Goal: Check status: Check status

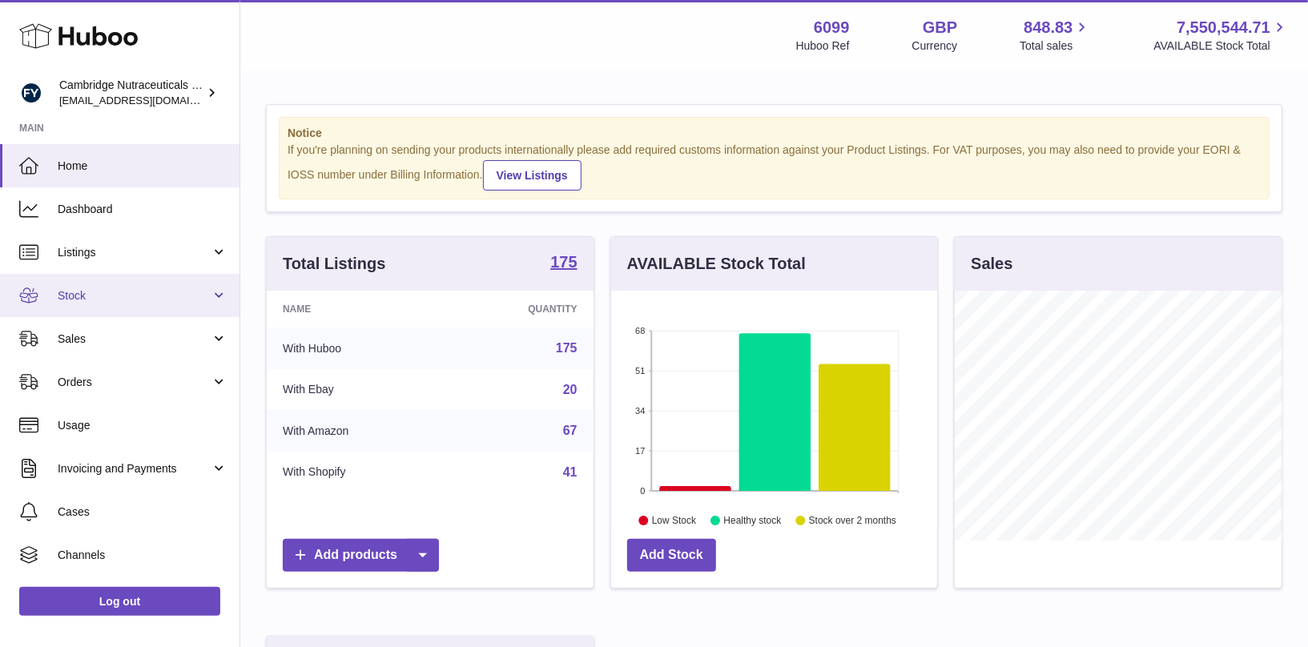
click at [94, 300] on span "Stock" at bounding box center [134, 295] width 153 height 15
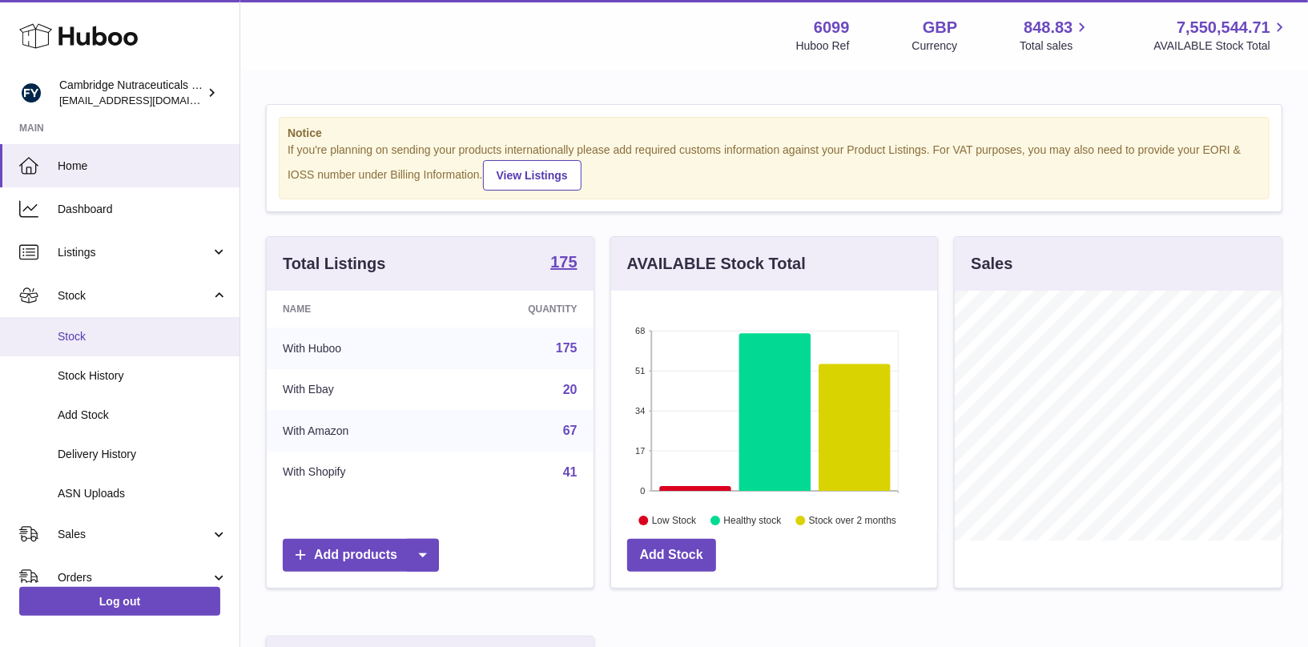
click at [84, 348] on link "Stock" at bounding box center [120, 336] width 240 height 39
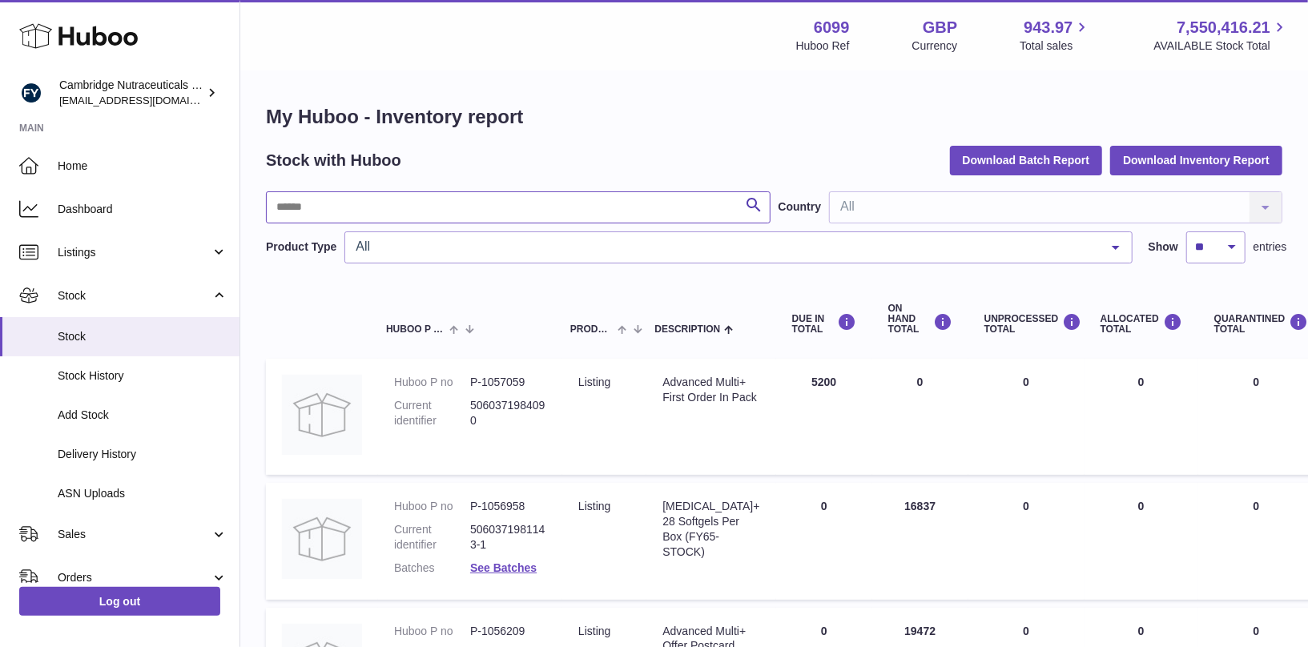
click at [352, 203] on input "text" at bounding box center [518, 207] width 505 height 32
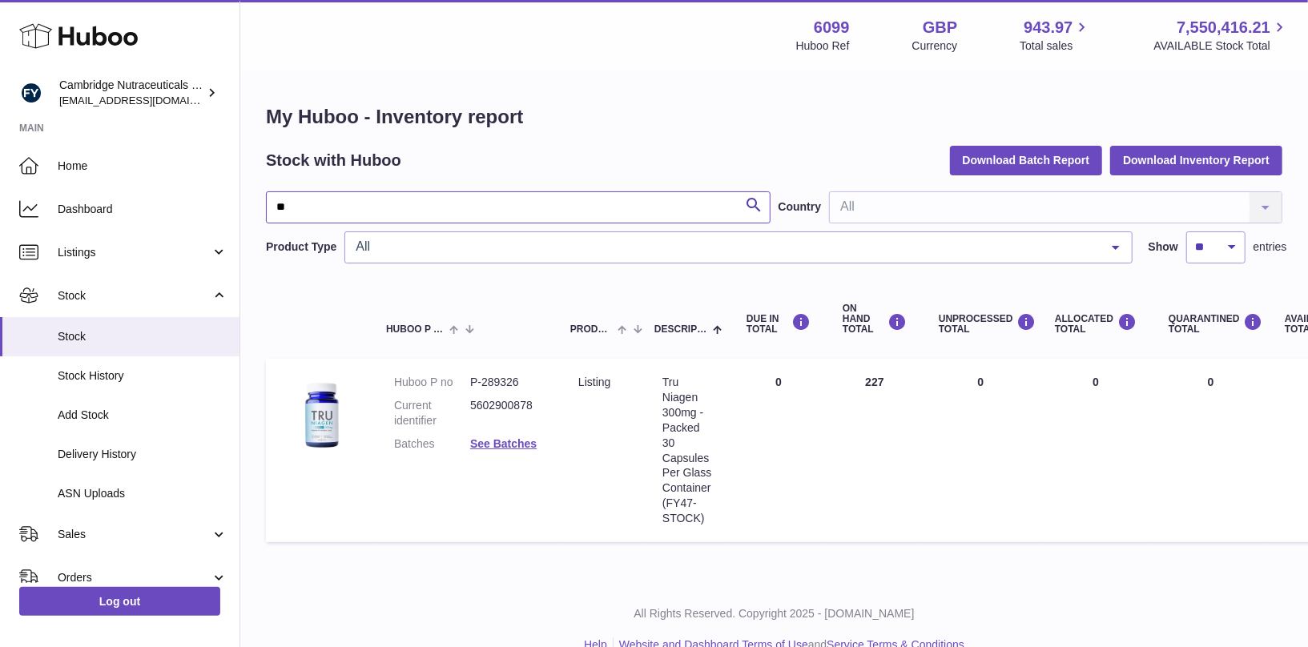
type input "*"
